Goal: Task Accomplishment & Management: Use online tool/utility

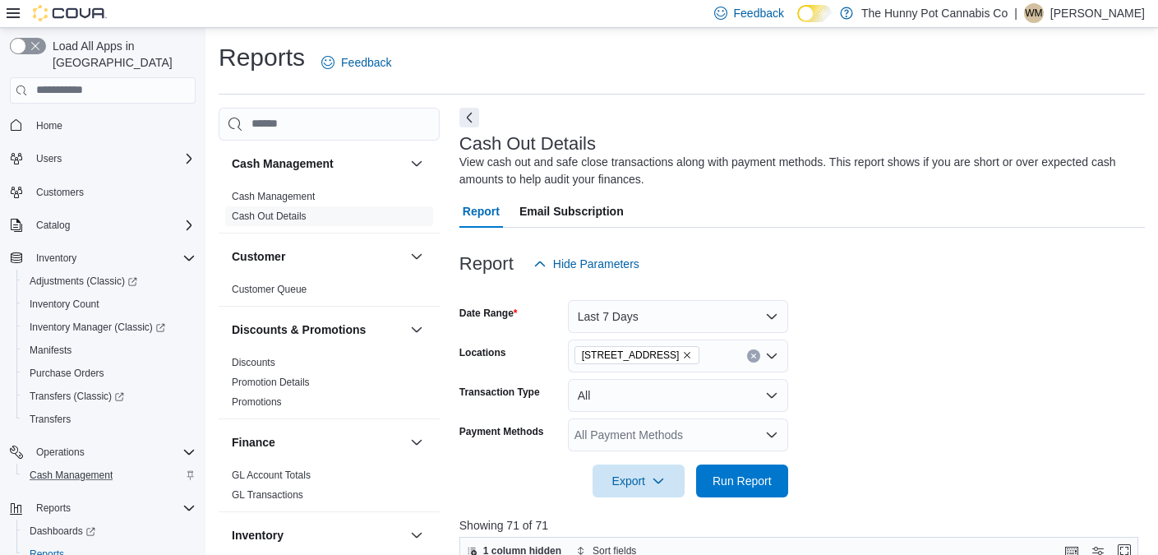
scroll to position [0, 385]
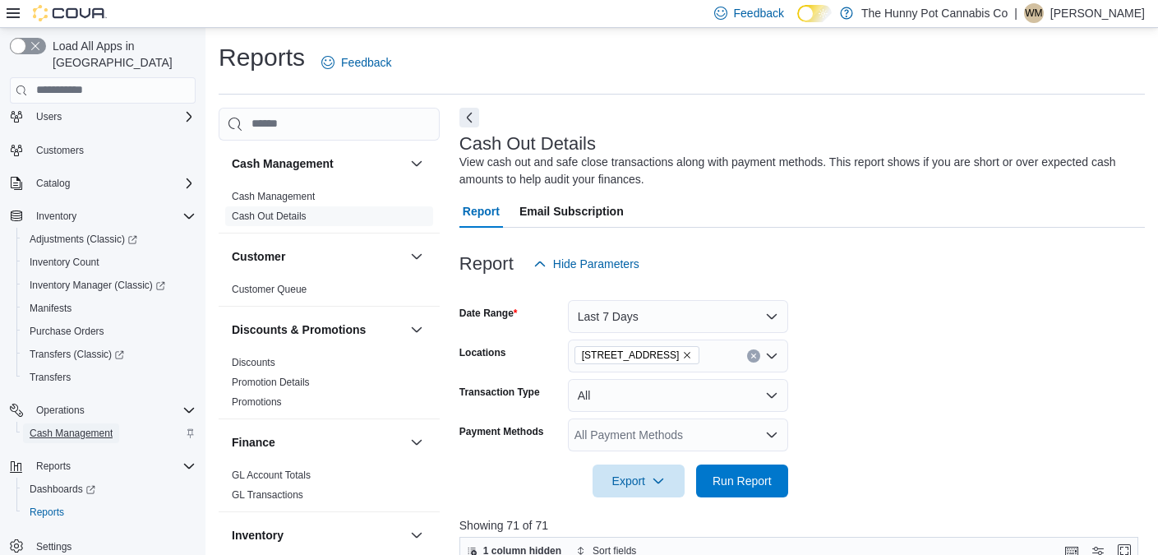
click at [86, 426] on span "Cash Management" at bounding box center [71, 432] width 83 height 13
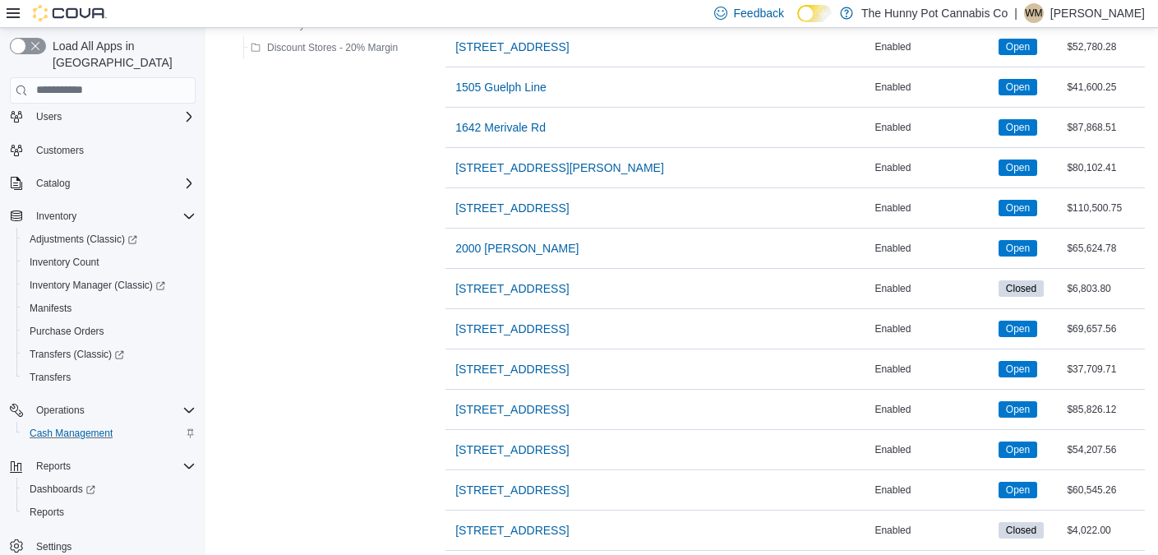
scroll to position [550, 0]
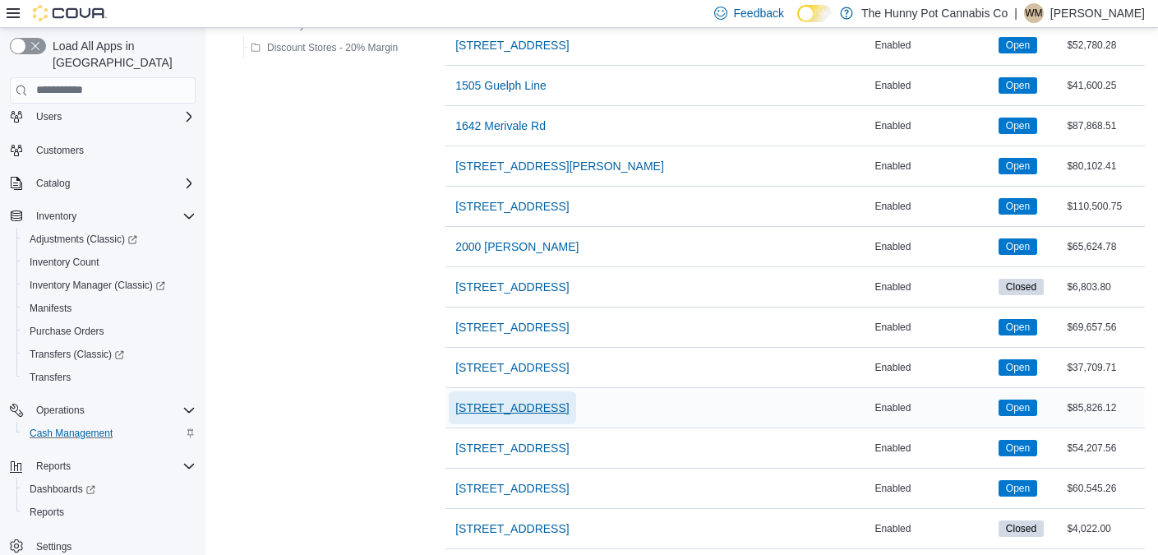
click at [522, 407] on span "[STREET_ADDRESS]" at bounding box center [511, 407] width 113 height 16
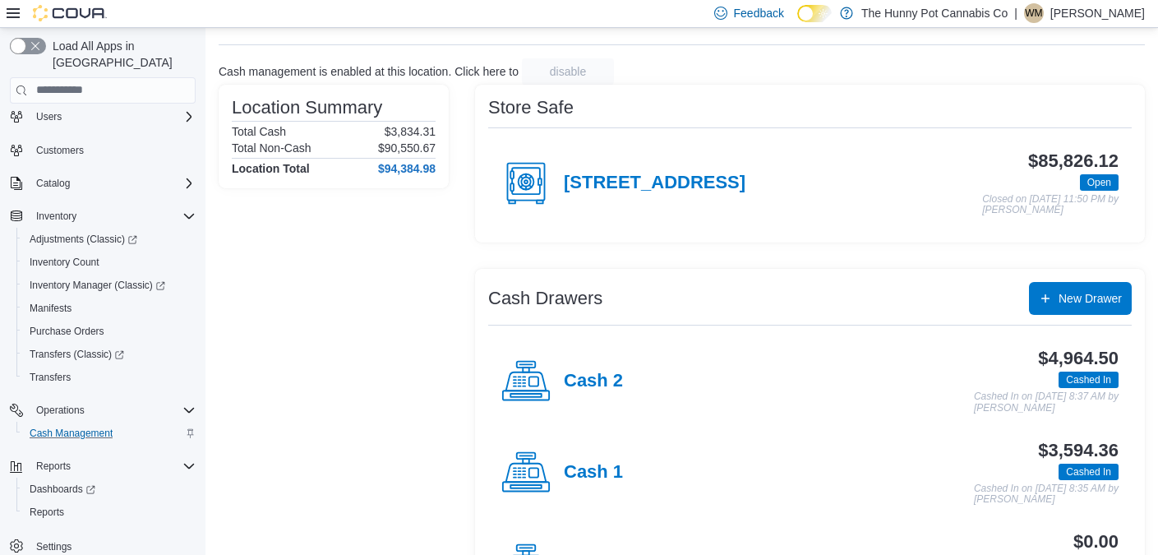
scroll to position [100, 0]
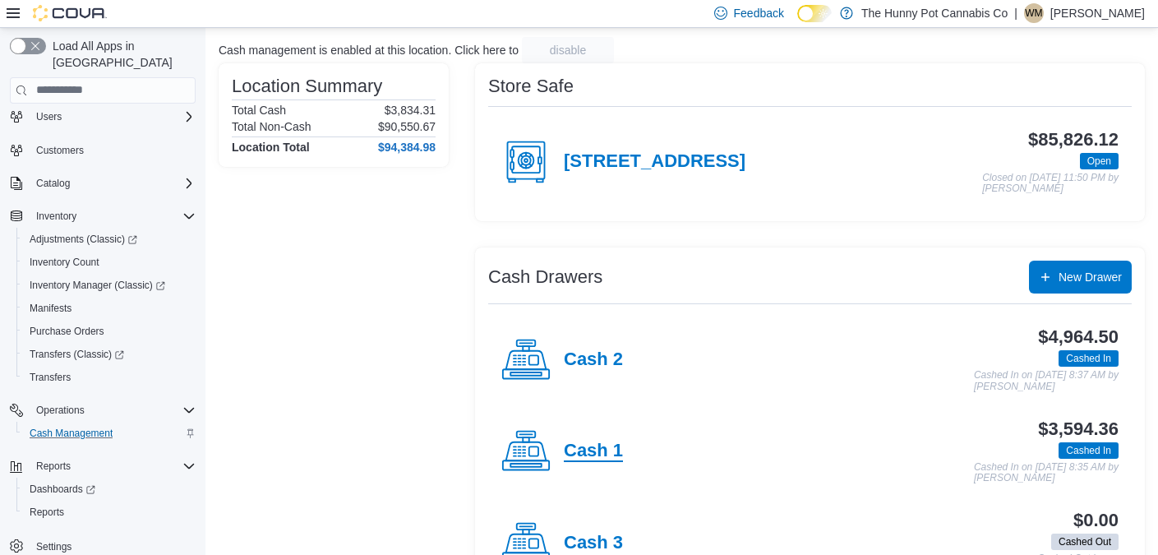
click at [587, 451] on h4 "Cash 1" at bounding box center [593, 450] width 59 height 21
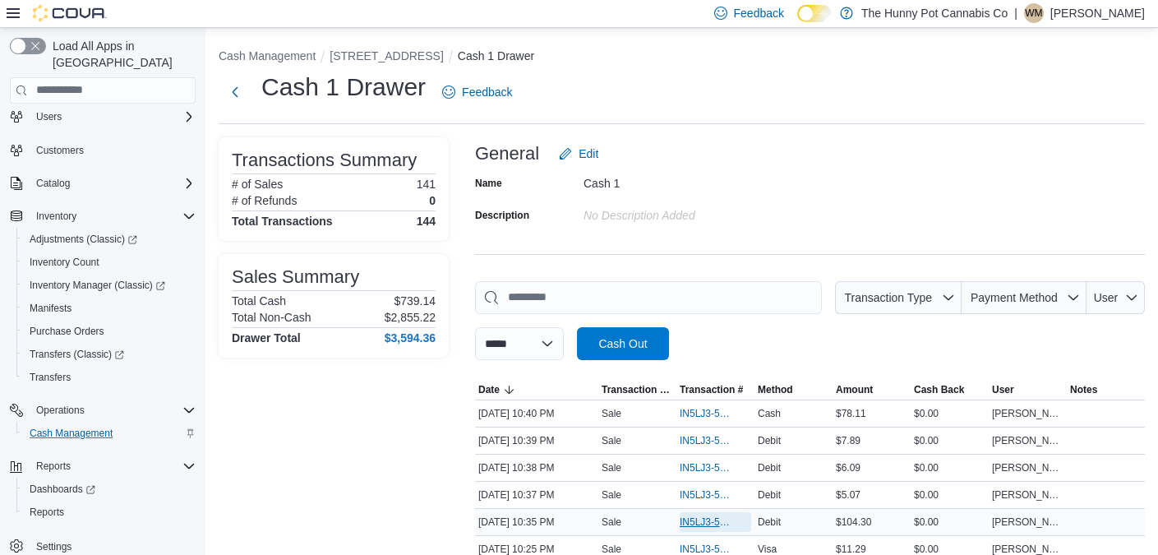
click at [698, 517] on span "IN5LJ3-5765876" at bounding box center [706, 521] width 55 height 13
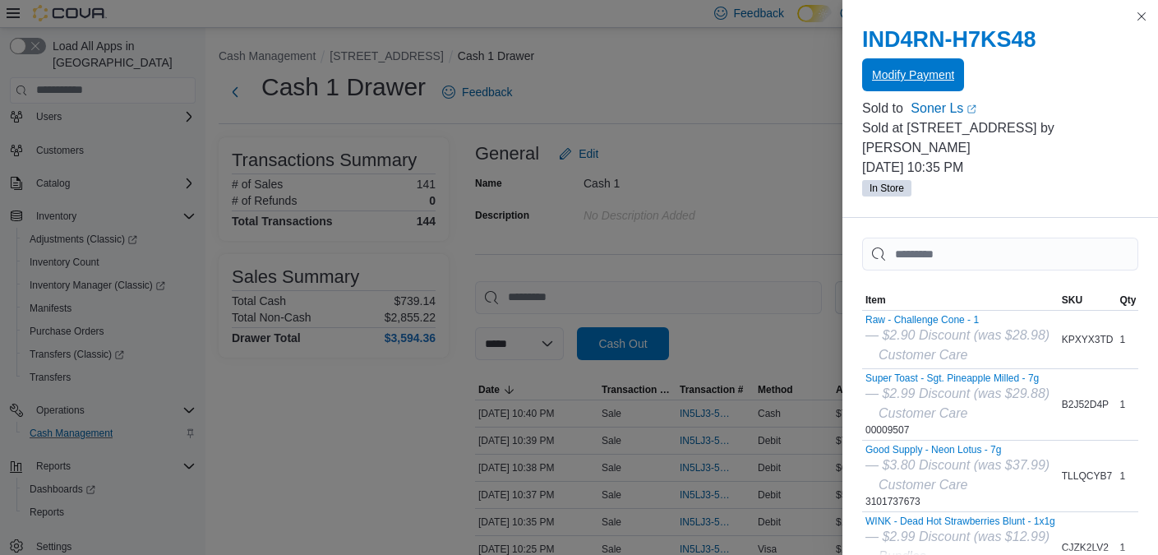
click at [895, 73] on span "Modify Payment" at bounding box center [913, 75] width 82 height 16
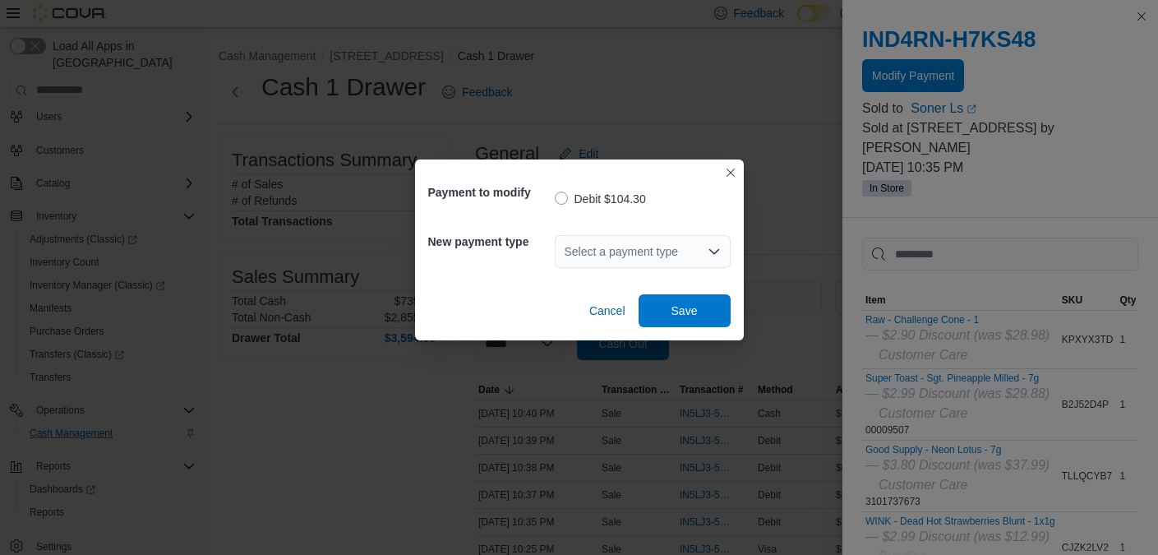
click at [655, 260] on div "Select a payment type" at bounding box center [643, 251] width 176 height 33
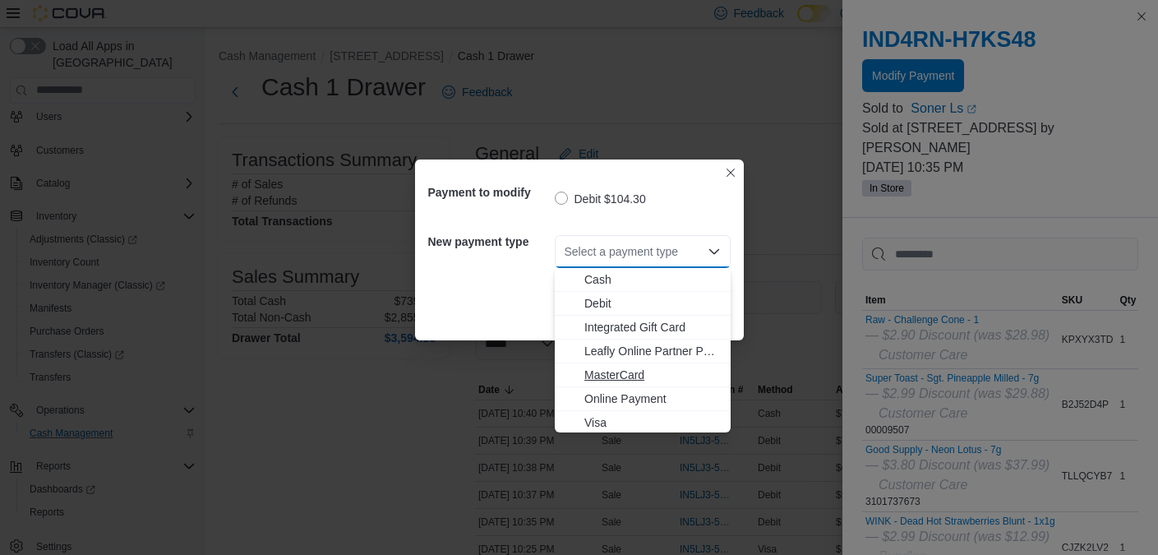
click at [610, 373] on span "MasterCard" at bounding box center [652, 374] width 136 height 16
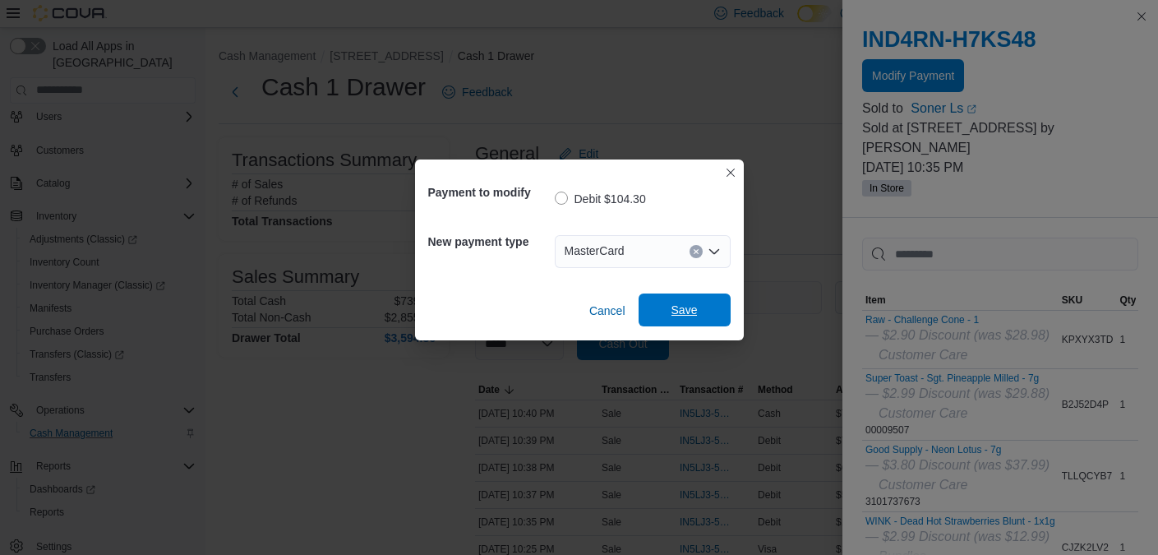
click at [670, 325] on span "Save" at bounding box center [684, 309] width 72 height 33
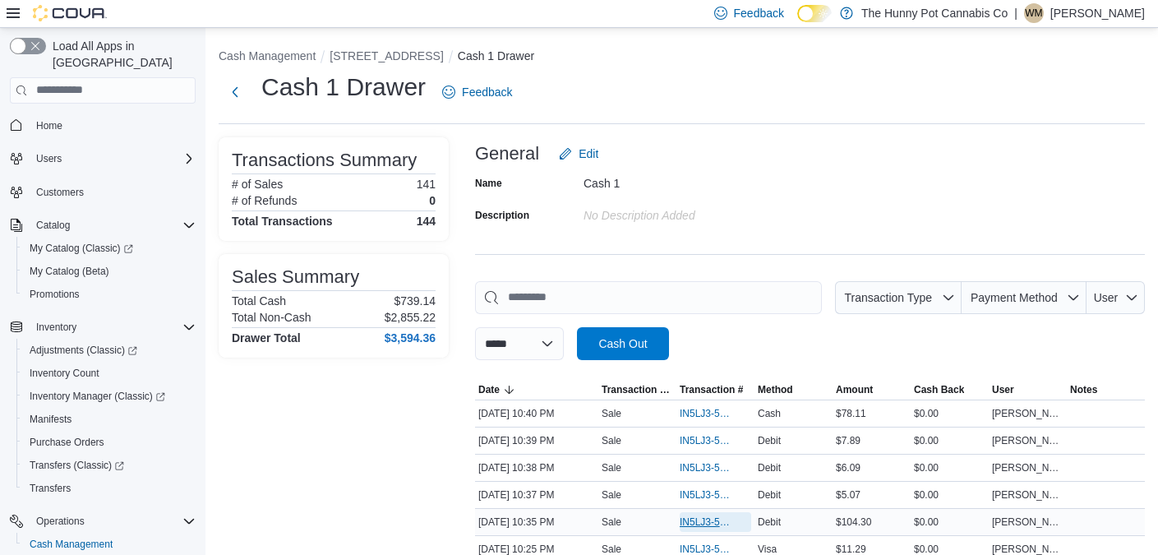
click at [720, 519] on span "IN5LJ3-5765876" at bounding box center [706, 521] width 55 height 13
click at [370, 57] on button "[STREET_ADDRESS]" at bounding box center [385, 55] width 113 height 13
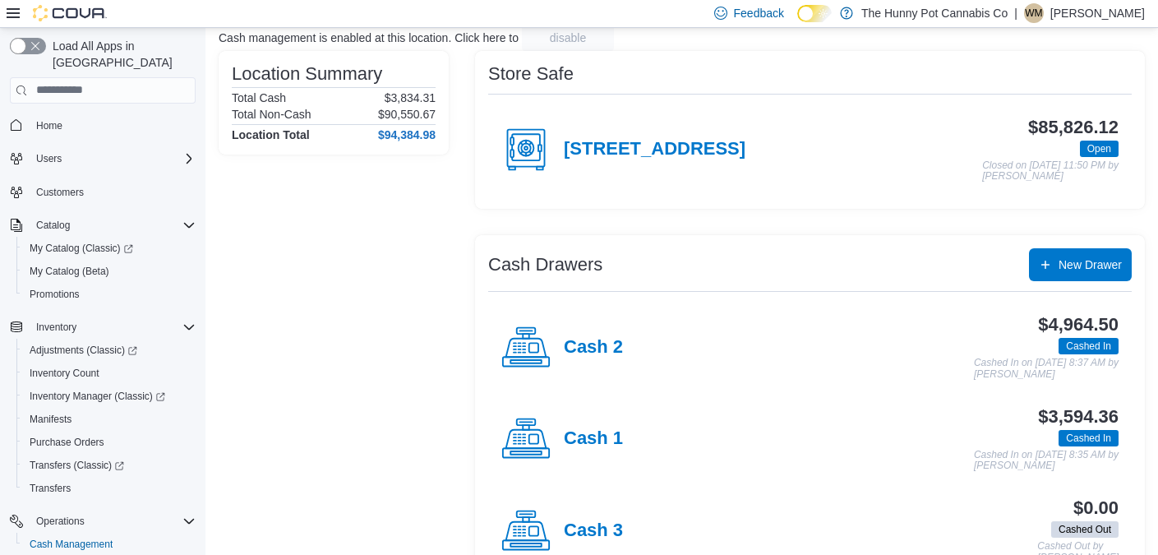
scroll to position [160, 0]
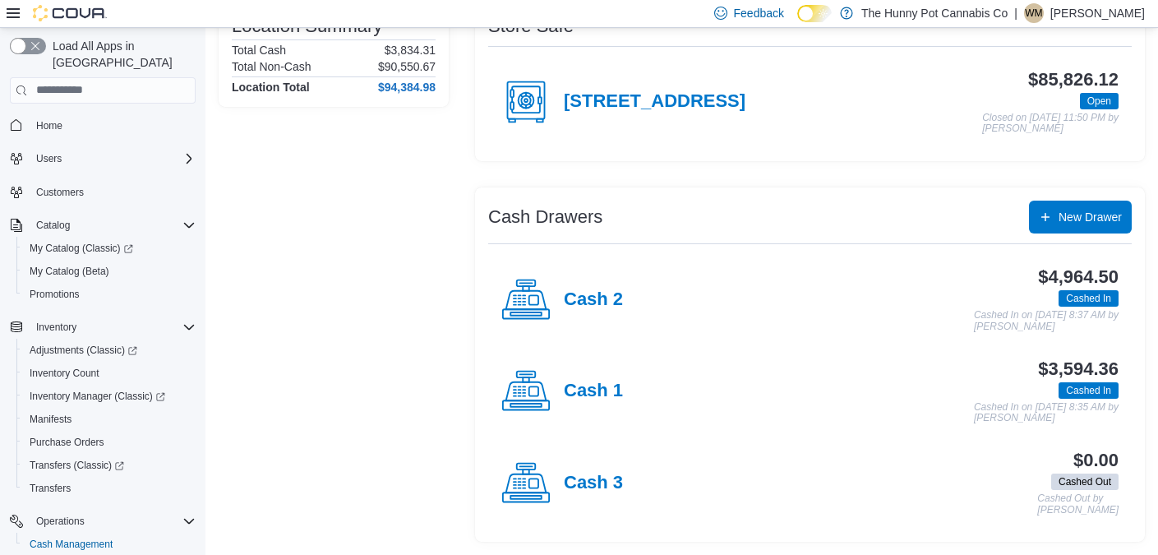
click at [589, 376] on div "Cash 1" at bounding box center [562, 390] width 122 height 49
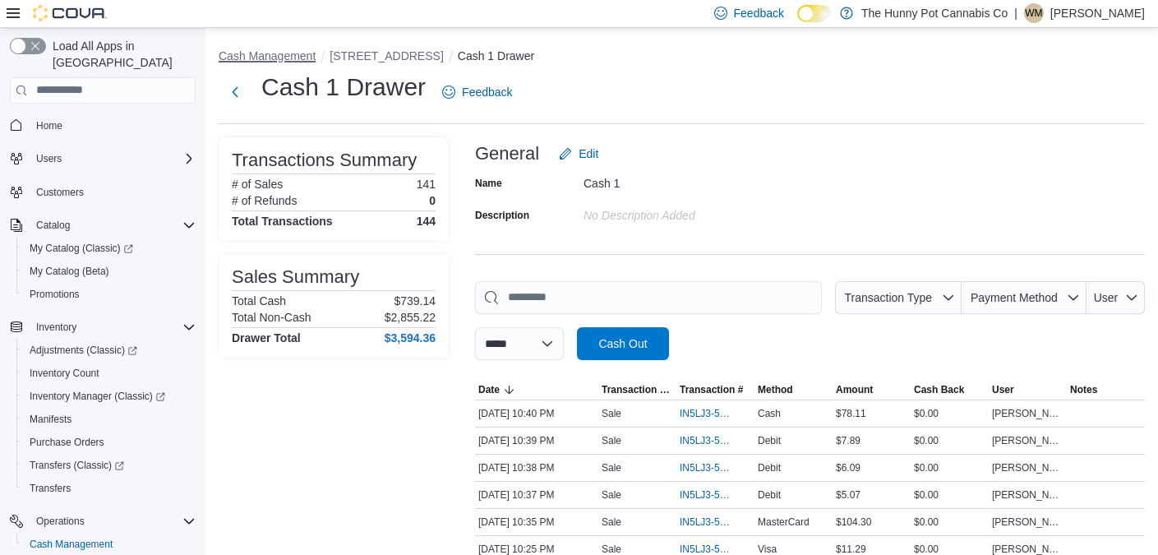
click at [267, 58] on button "Cash Management" at bounding box center [267, 55] width 97 height 13
